Goal: Download file/media

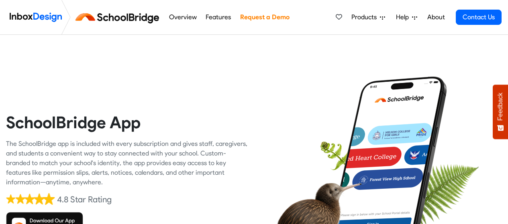
scroll to position [125, 0]
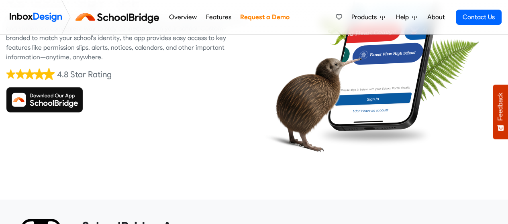
click at [47, 103] on img at bounding box center [44, 100] width 77 height 26
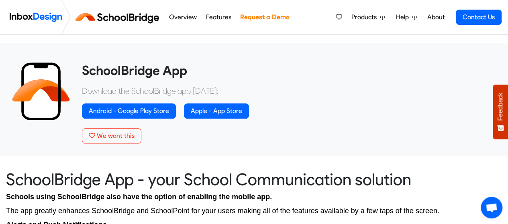
scroll to position [282, 0]
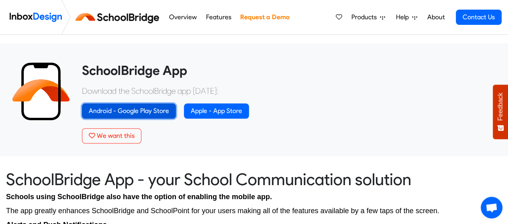
click at [146, 109] on link "Android - Google Play Store" at bounding box center [129, 111] width 94 height 15
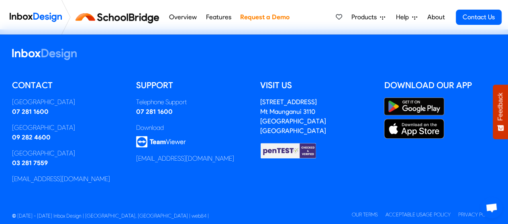
scroll to position [1972, 0]
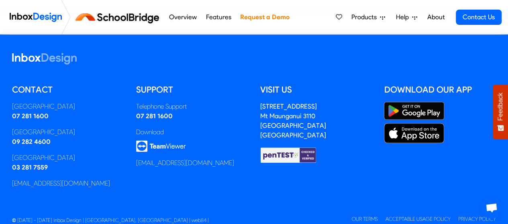
click at [409, 110] on img at bounding box center [414, 111] width 60 height 18
